Goal: Obtain resource: Download file/media

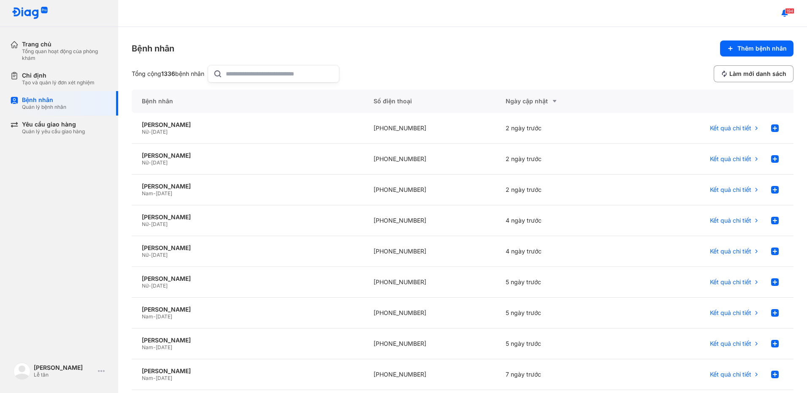
click at [260, 73] on input "text" at bounding box center [280, 73] width 108 height 17
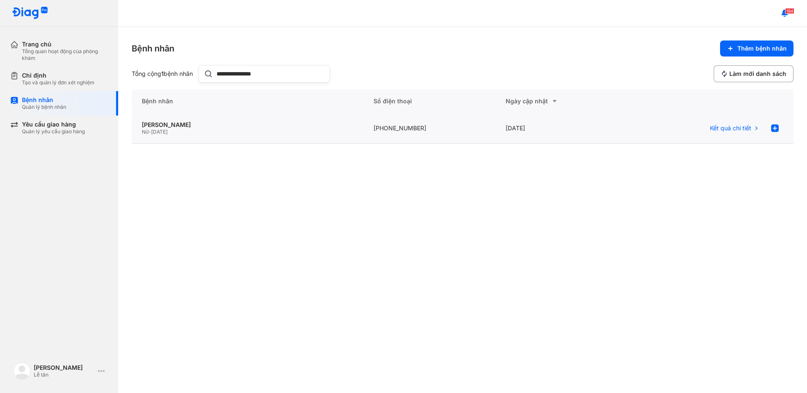
type input "**********"
click at [363, 136] on div "TRẦN THỊ HOA MAI Nữ - 15/02/1968" at bounding box center [429, 128] width 133 height 31
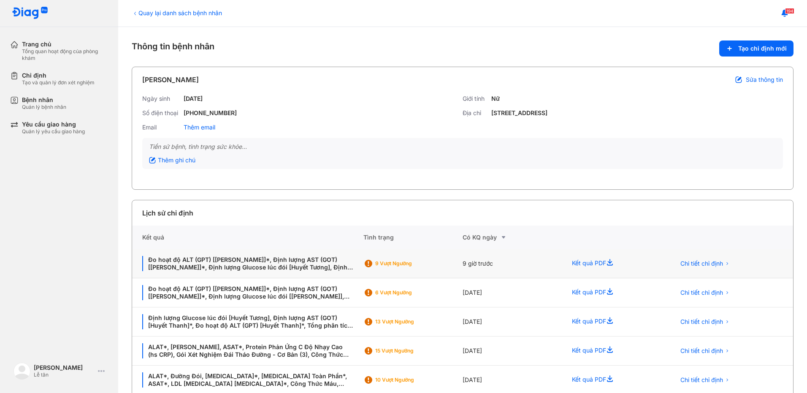
click at [539, 264] on div "9 giờ trước" at bounding box center [512, 263] width 99 height 29
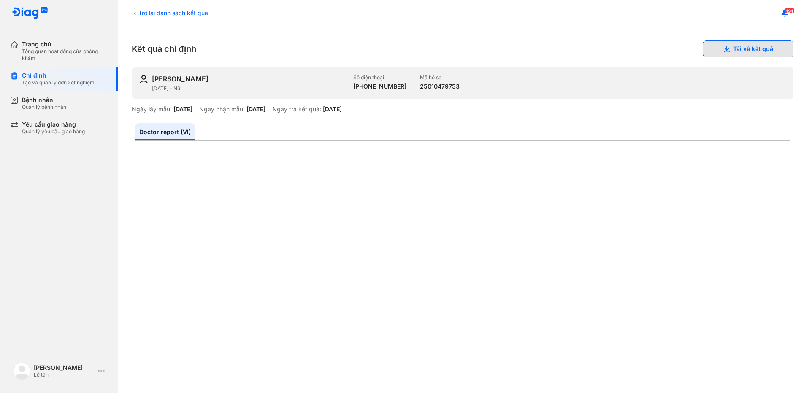
click at [742, 49] on button "Tải về kết quả" at bounding box center [748, 49] width 91 height 17
click at [76, 111] on div "Bệnh nhân Quản lý bệnh nhân" at bounding box center [64, 103] width 108 height 24
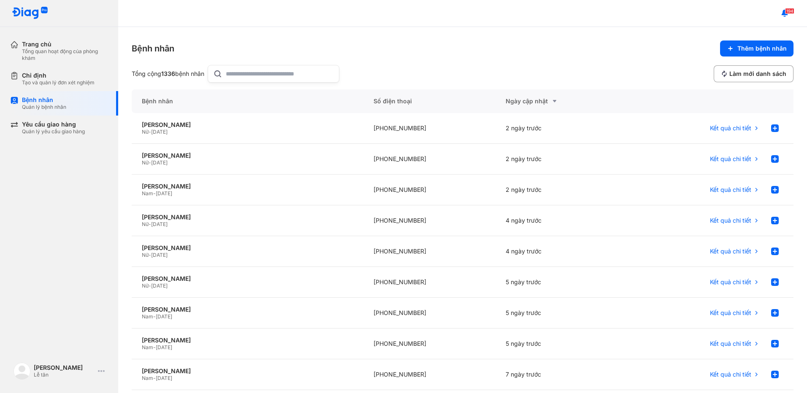
click at [266, 73] on input "text" at bounding box center [280, 73] width 108 height 17
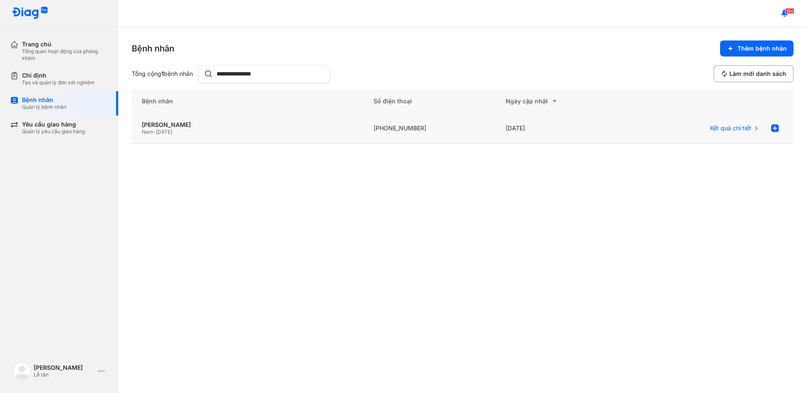
type input "**********"
click at [252, 133] on div "Nam - 24/08/1960" at bounding box center [247, 132] width 211 height 7
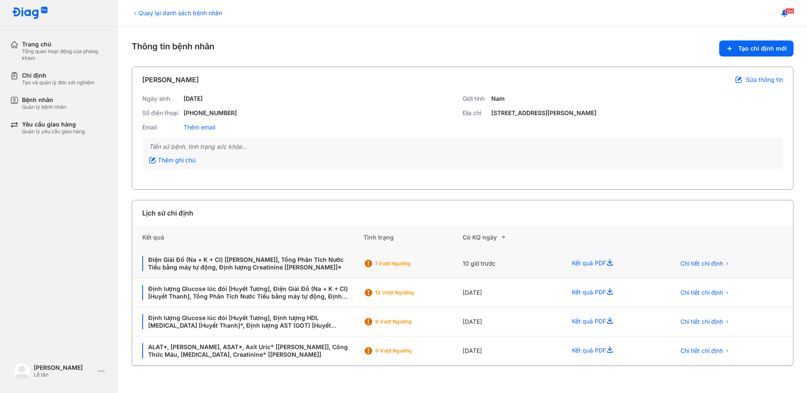
click at [464, 270] on div "10 giờ trước" at bounding box center [512, 263] width 99 height 29
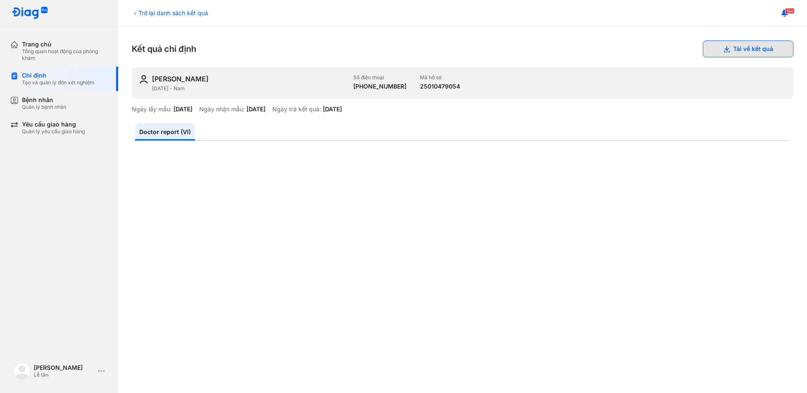
click at [746, 53] on button "Tải về kết quả" at bounding box center [748, 49] width 91 height 17
